Goal: Obtain resource: Download file/media

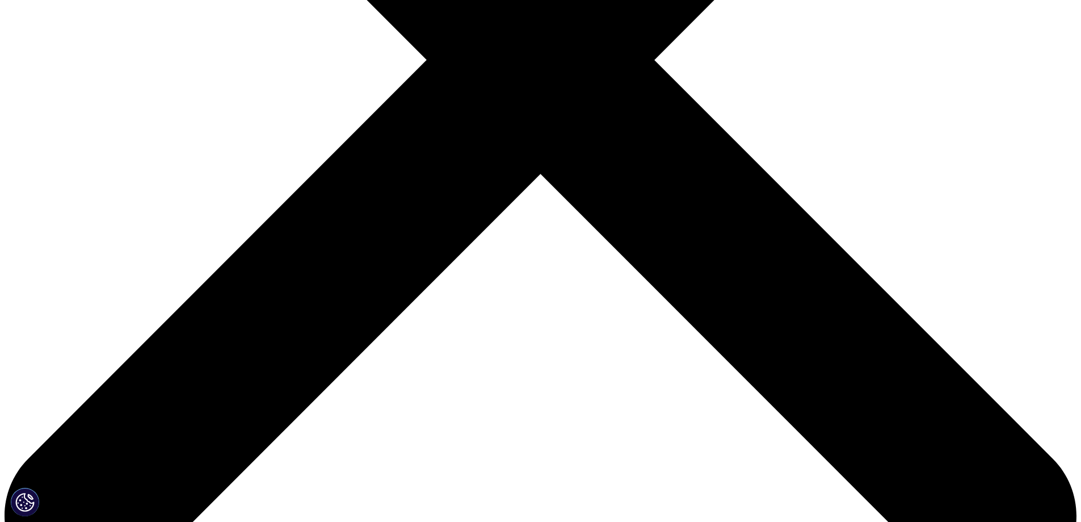
scroll to position [552, 0]
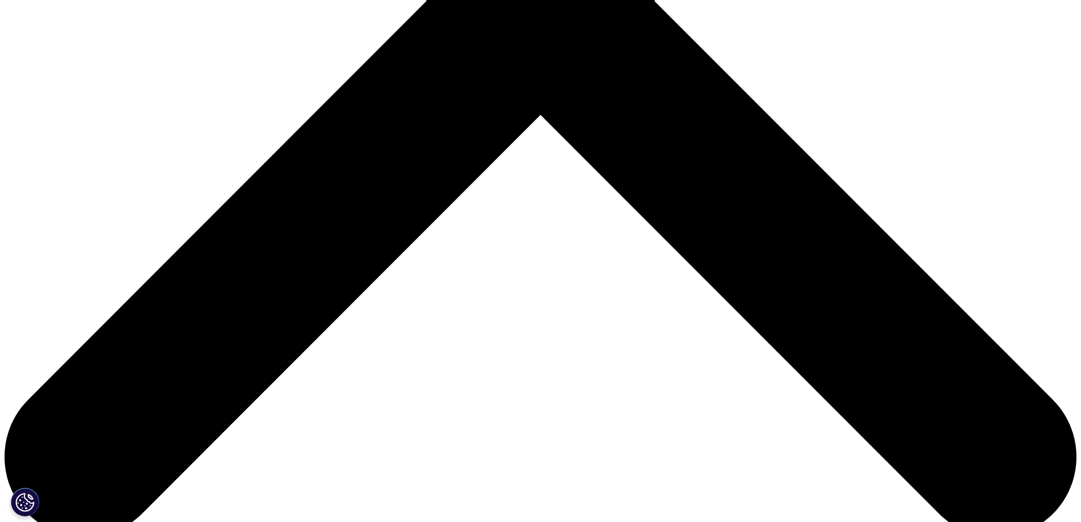
drag, startPoint x: 593, startPoint y: 14, endPoint x: 476, endPoint y: 21, distance: 117.1
copy span "IQVIA Clinical eSource Platform"
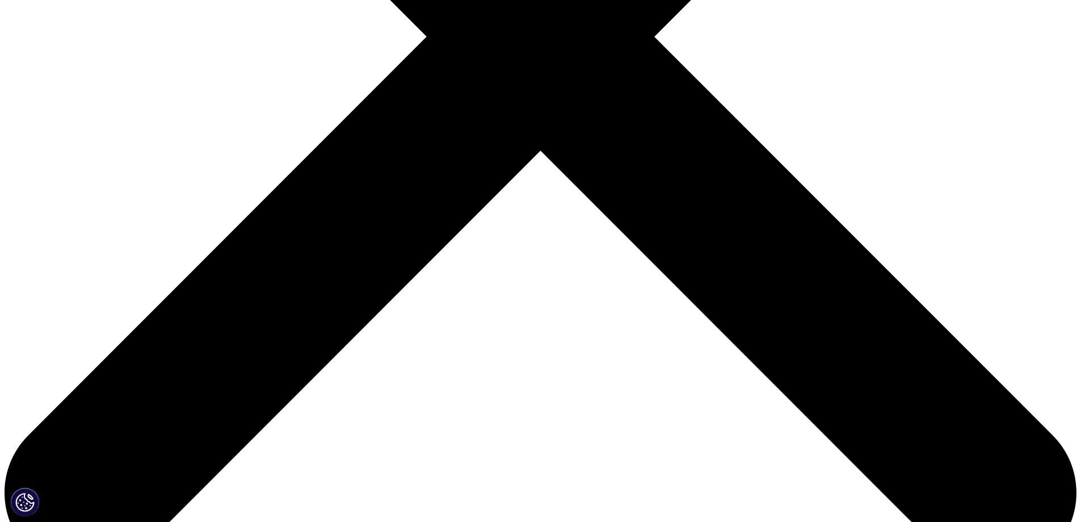
scroll to position [516, 0]
